Goal: Information Seeking & Learning: Learn about a topic

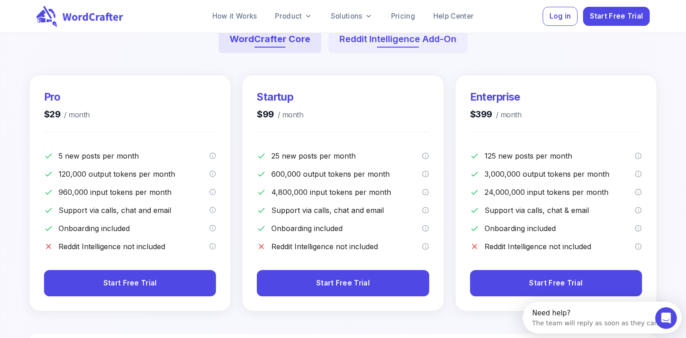
click at [365, 45] on button "Reddit Intelligence Add-On" at bounding box center [397, 39] width 139 height 28
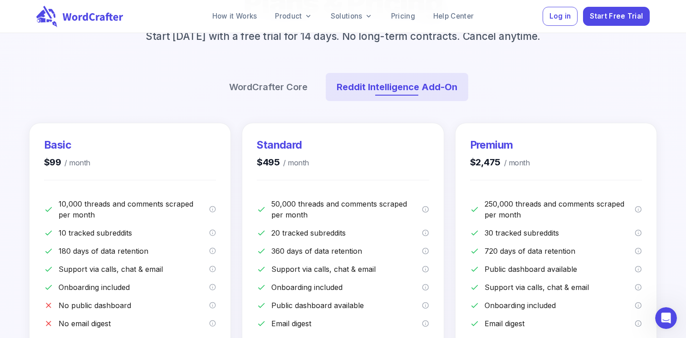
scroll to position [119, 0]
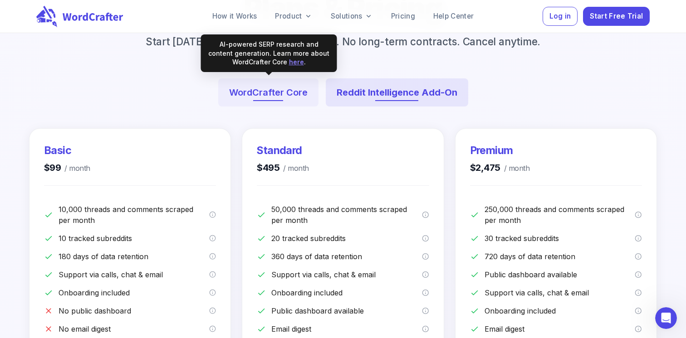
click at [244, 93] on button "WordCrafter Core" at bounding box center [268, 92] width 100 height 28
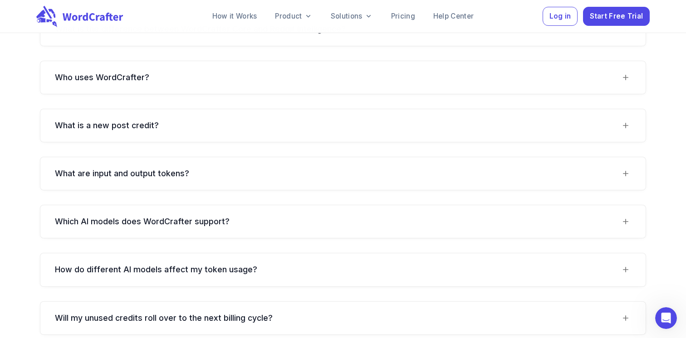
scroll to position [898, 0]
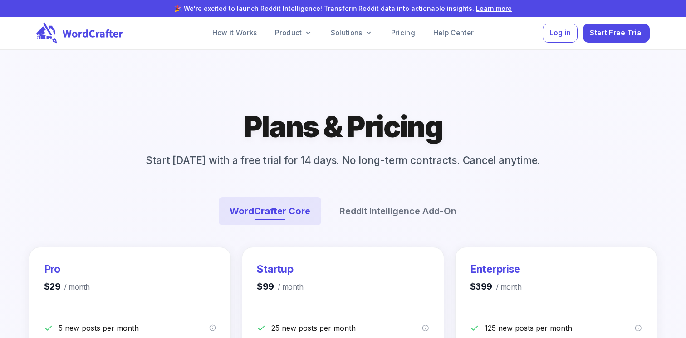
scroll to position [898, 0]
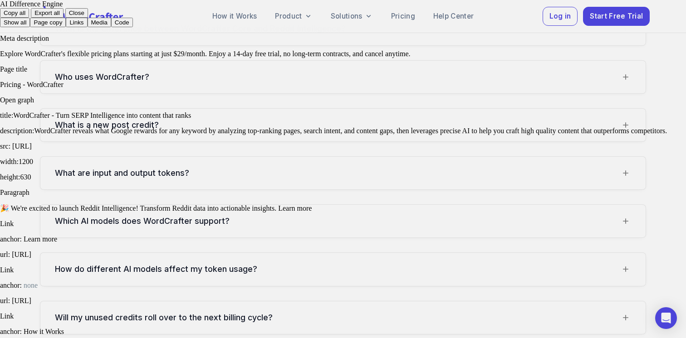
click at [66, 27] on button "Page copy" at bounding box center [48, 23] width 36 height 10
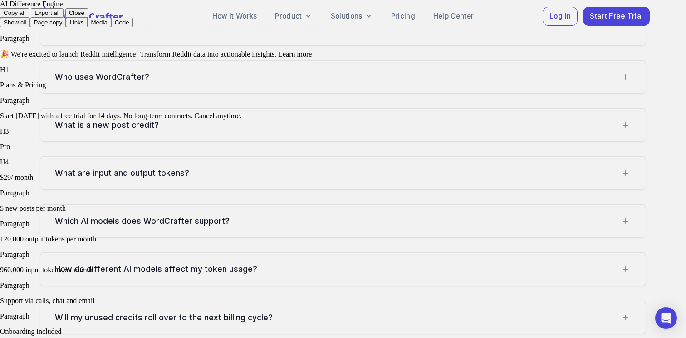
scroll to position [3237, 0]
click at [87, 27] on button "Links" at bounding box center [76, 23] width 21 height 10
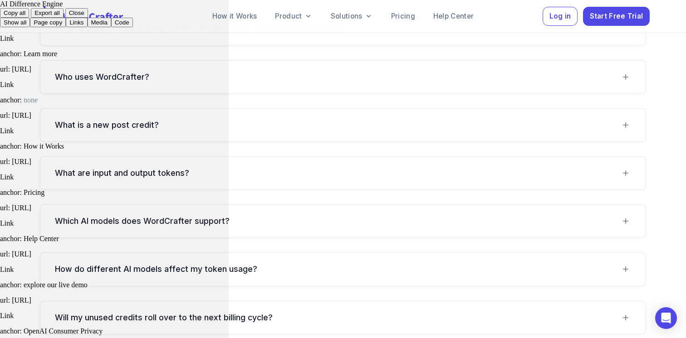
scroll to position [779, 0]
click at [66, 27] on button "Page copy" at bounding box center [48, 23] width 36 height 10
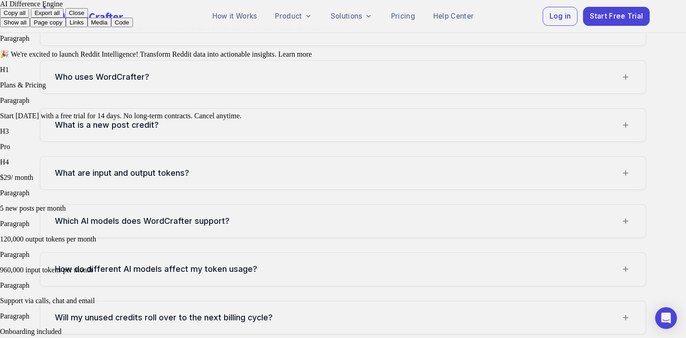
scroll to position [1961, 0]
click at [87, 27] on button "Links" at bounding box center [76, 23] width 21 height 10
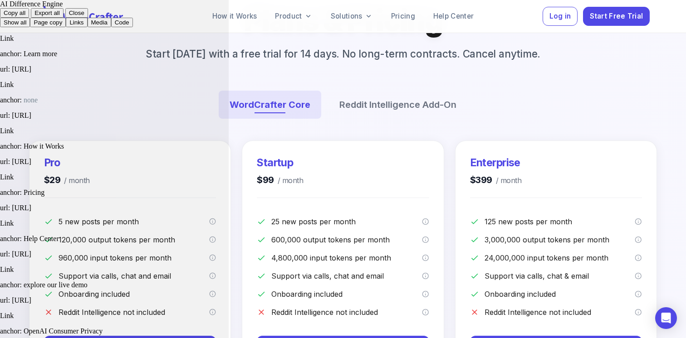
scroll to position [59, 0]
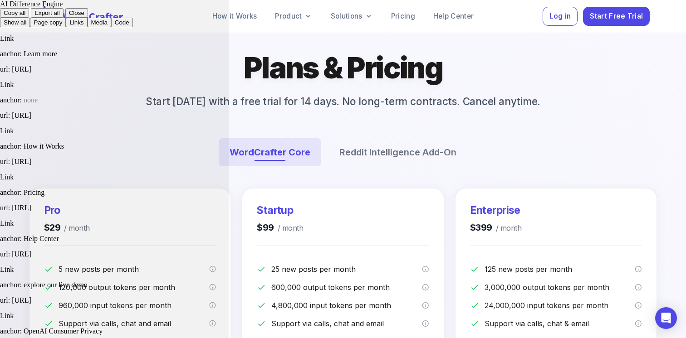
click at [111, 27] on button "Media" at bounding box center [100, 23] width 24 height 10
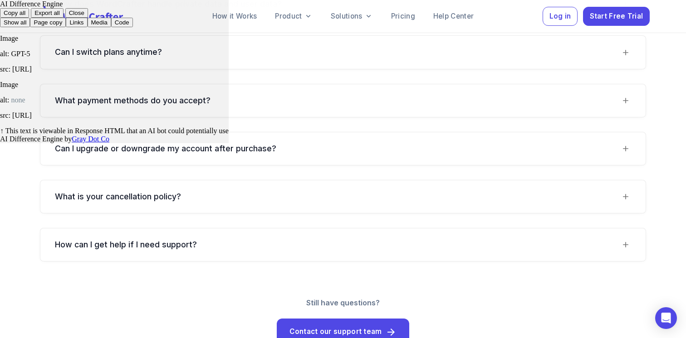
scroll to position [1414, 0]
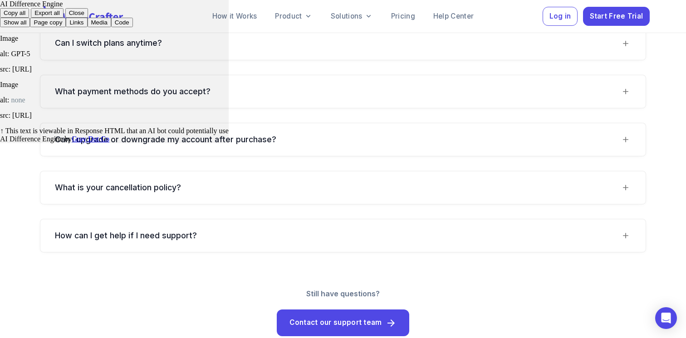
click at [133, 27] on button "Code" at bounding box center [122, 23] width 22 height 10
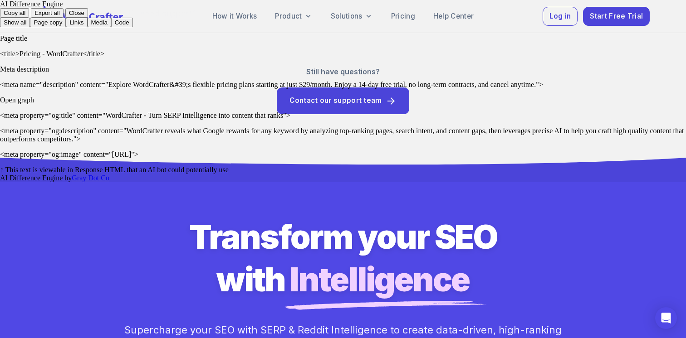
scroll to position [1637, 0]
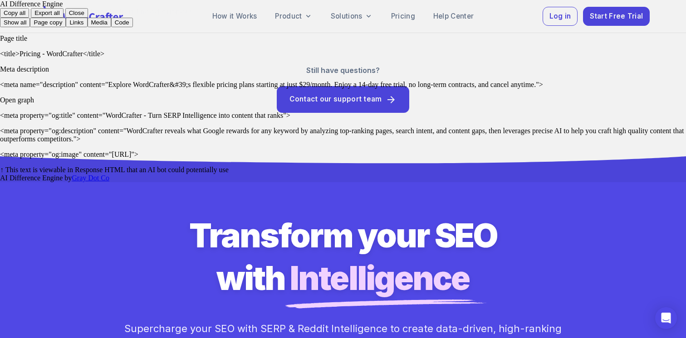
click at [47, 7] on div at bounding box center [343, 91] width 686 height 182
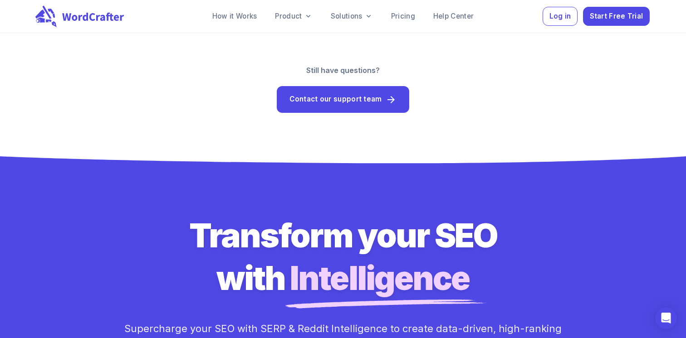
click at [47, 8] on icon at bounding box center [81, 16] width 93 height 22
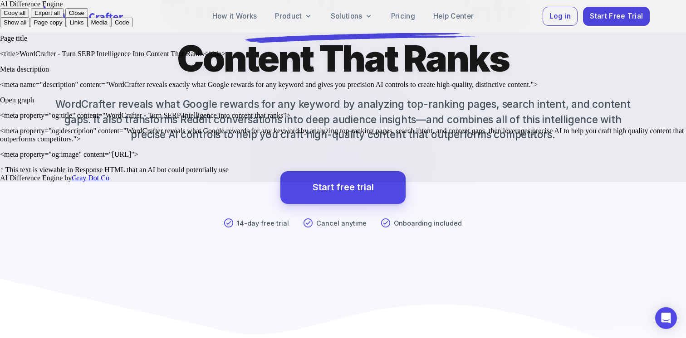
scroll to position [148, 0]
